Goal: Task Accomplishment & Management: Use online tool/utility

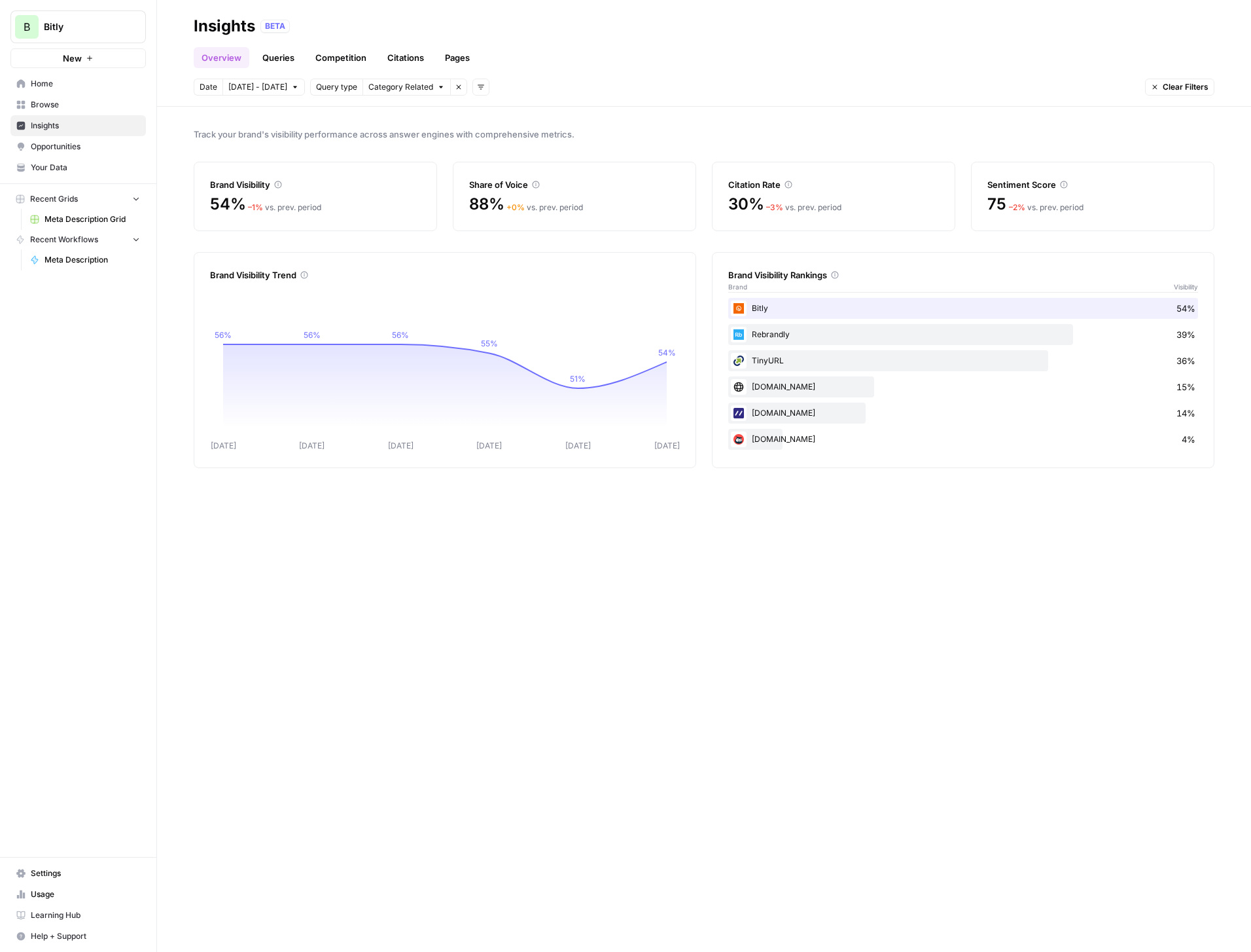
click at [46, 87] on span "Home" at bounding box center [86, 83] width 110 height 12
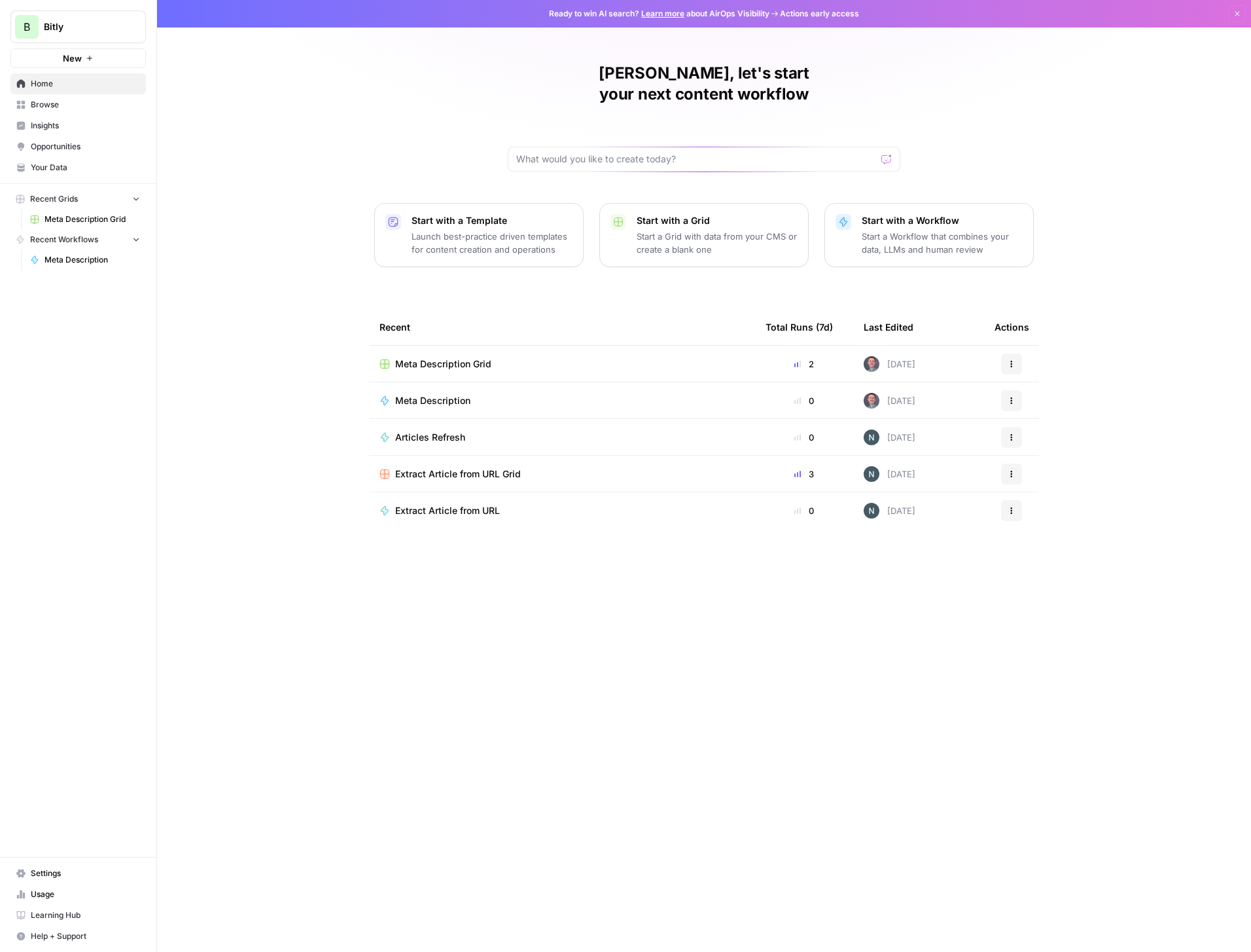
click at [527, 394] on div "Meta Description" at bounding box center [562, 401] width 365 height 13
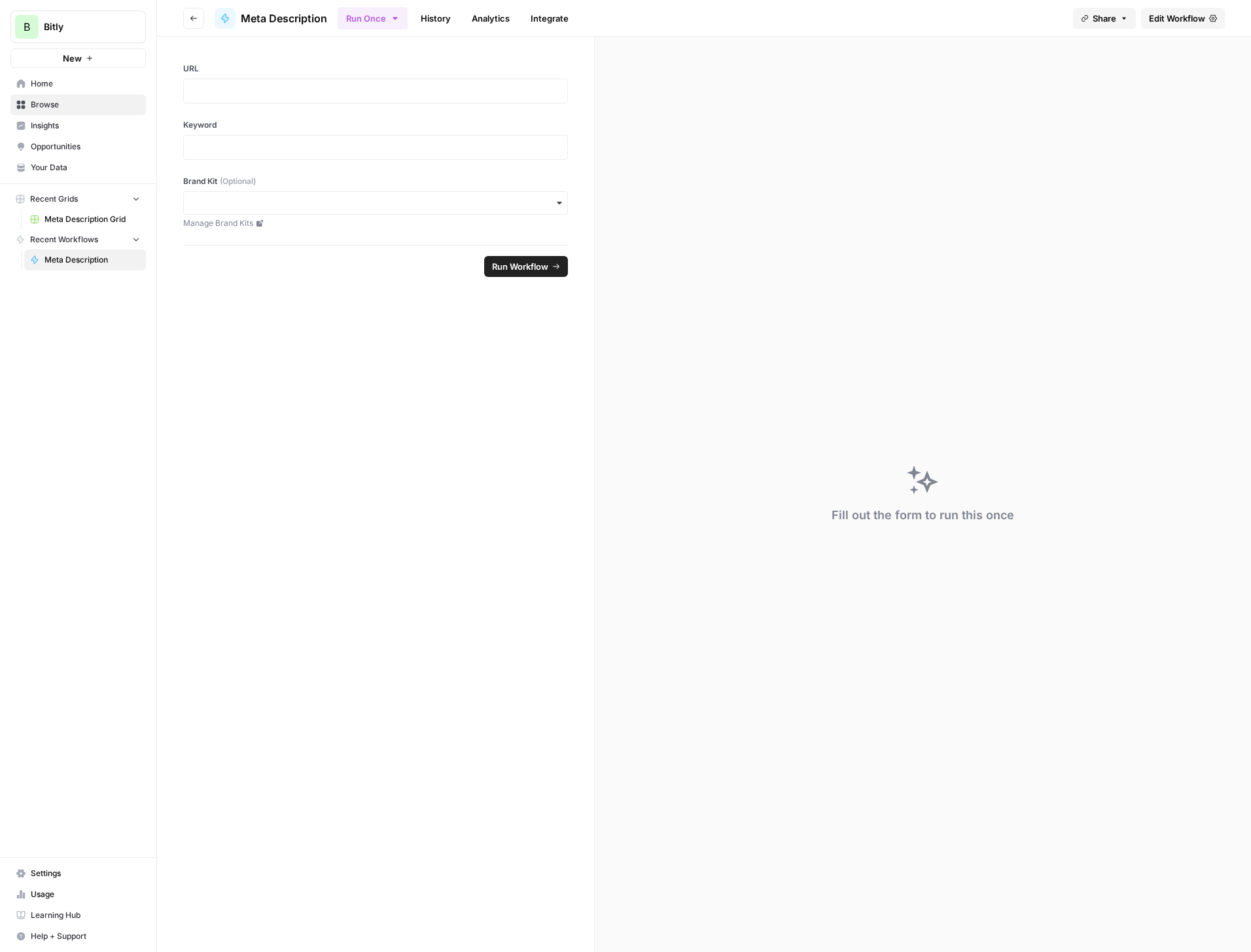
click at [1184, 12] on span "Edit Workflow" at bounding box center [1177, 19] width 56 height 13
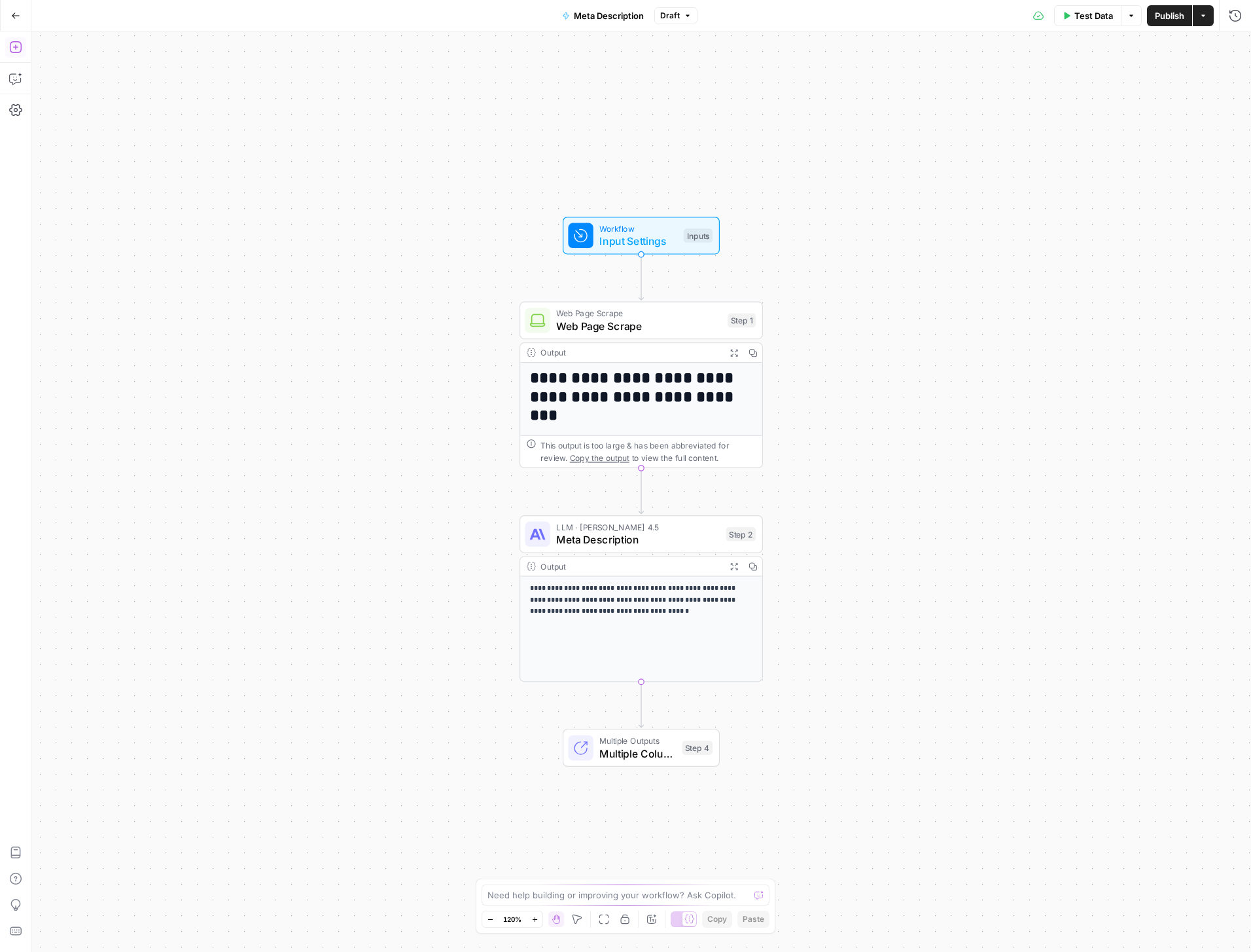
click at [19, 45] on icon "button" at bounding box center [16, 47] width 13 height 13
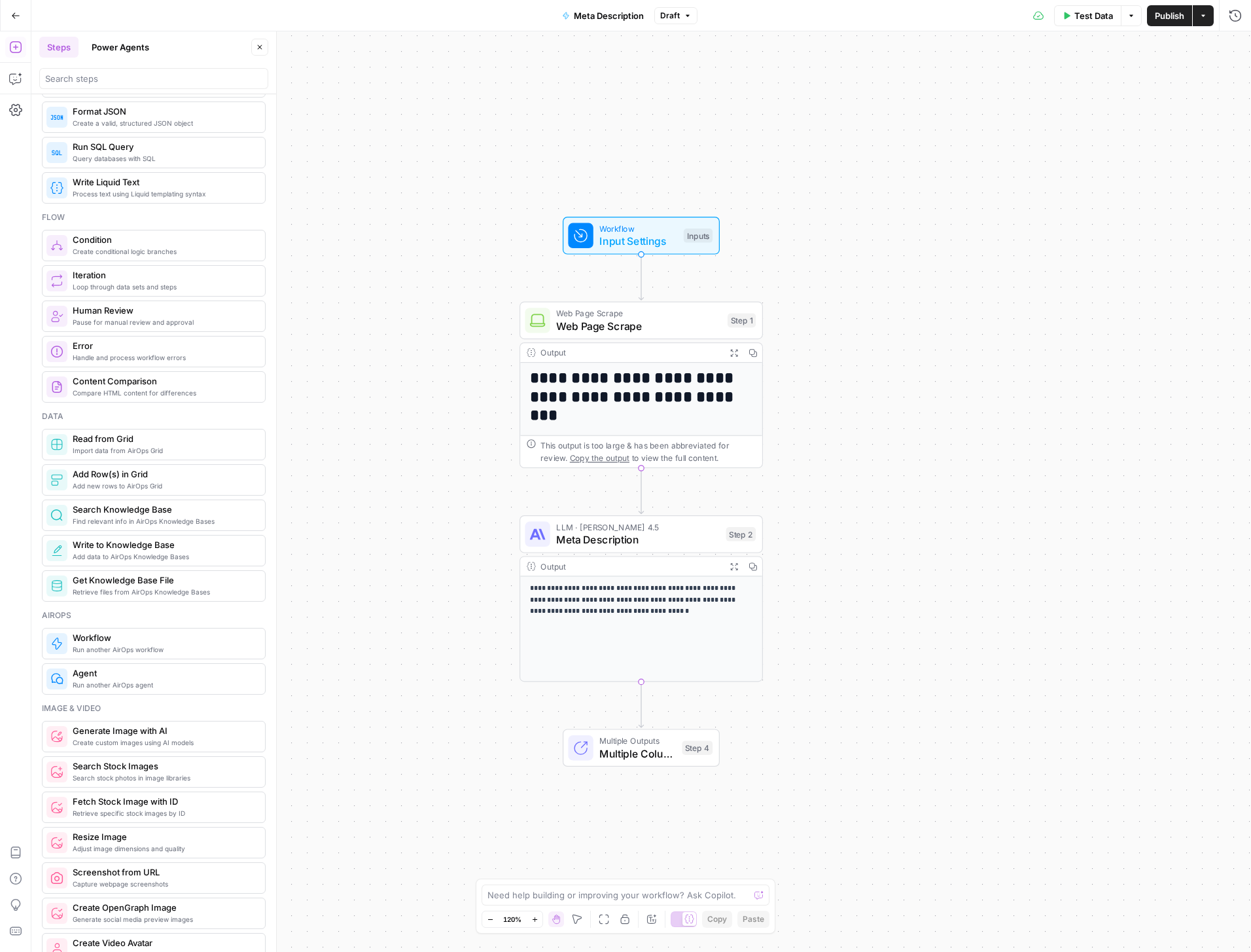
scroll to position [210, 0]
